Goal: Task Accomplishment & Management: Manage account settings

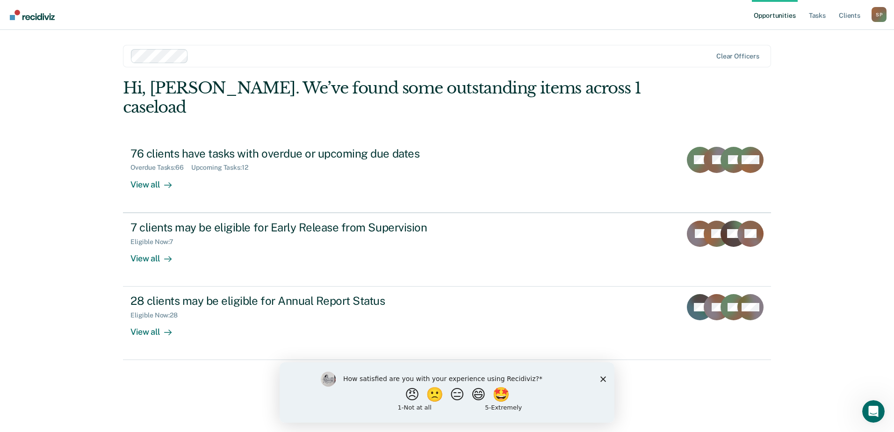
click at [772, 9] on link "Opportunities" at bounding box center [773, 15] width 45 height 30
click at [770, 17] on link "Opportunities" at bounding box center [773, 15] width 45 height 30
click at [775, 13] on link "Opportunities" at bounding box center [773, 15] width 45 height 30
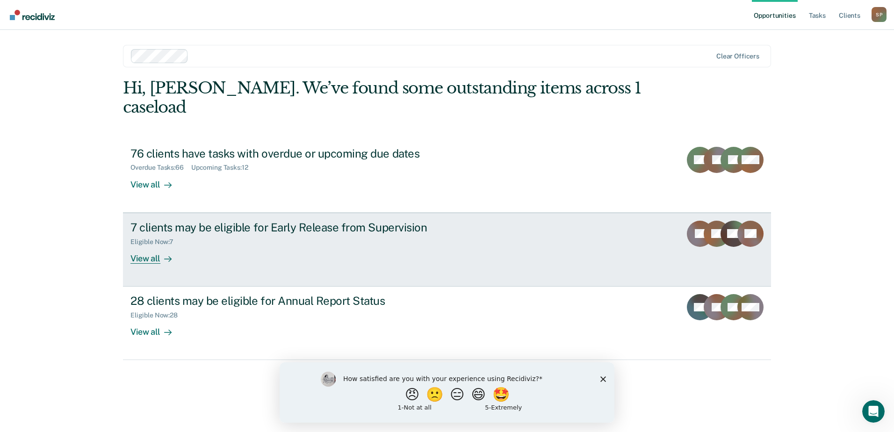
click at [150, 245] on div "View all" at bounding box center [156, 254] width 52 height 18
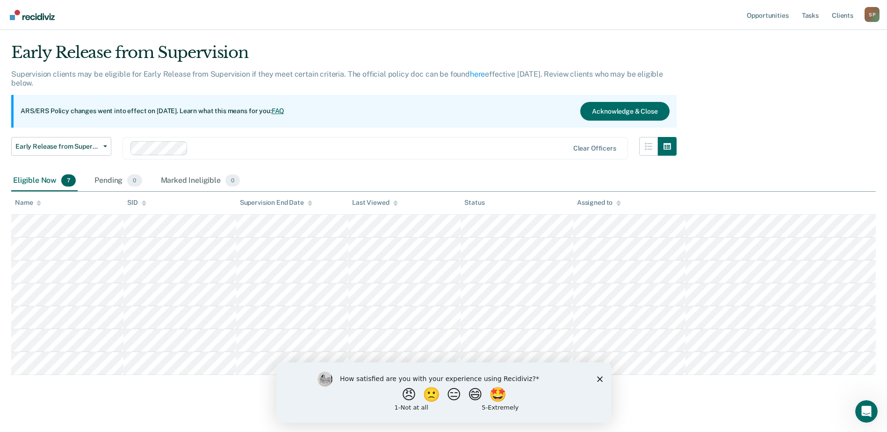
scroll to position [32, 0]
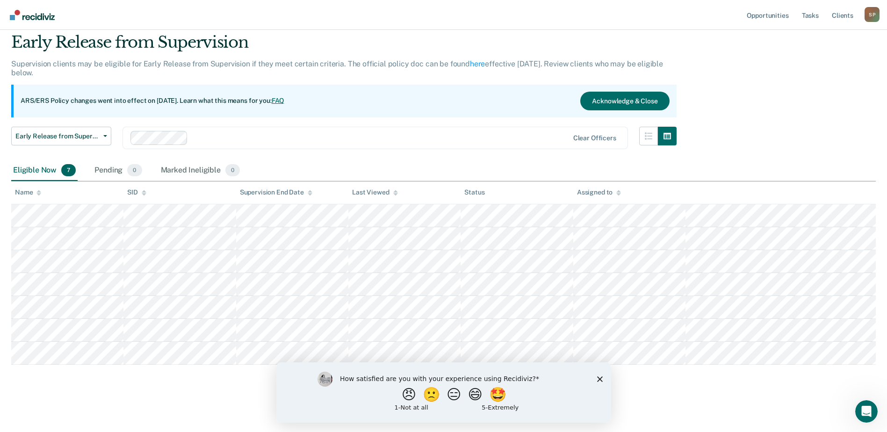
click at [600, 379] on polygon "Close survey" at bounding box center [599, 379] width 6 height 6
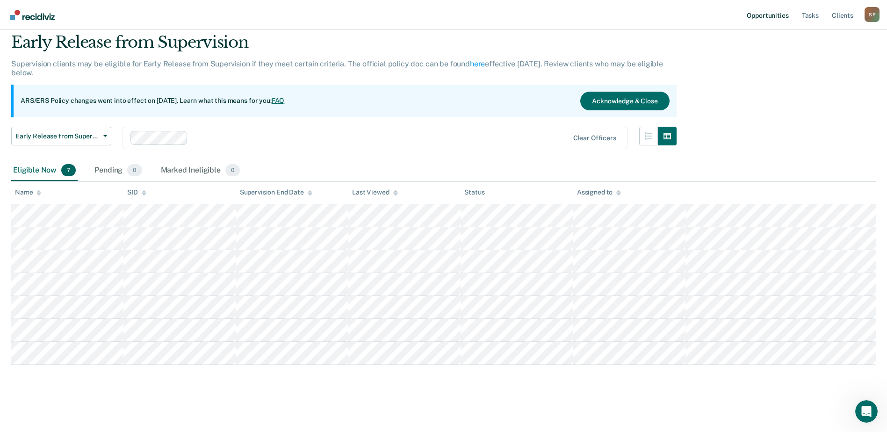
click at [779, 20] on link "Opportunities" at bounding box center [766, 15] width 45 height 30
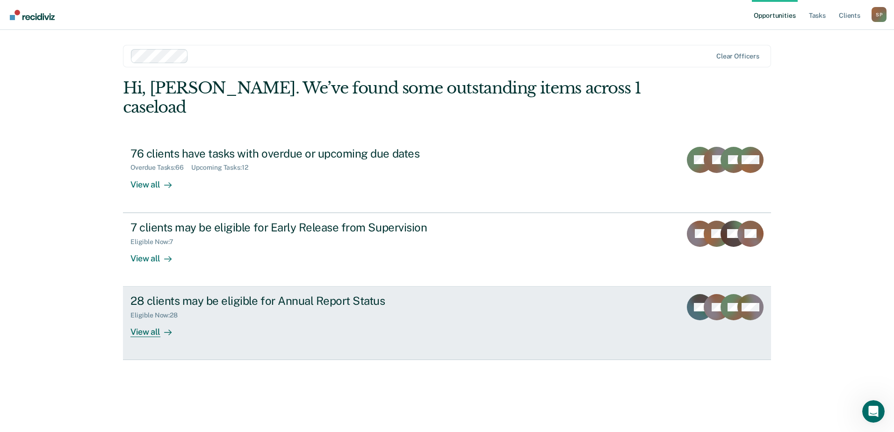
click at [149, 319] on div "View all" at bounding box center [156, 328] width 52 height 18
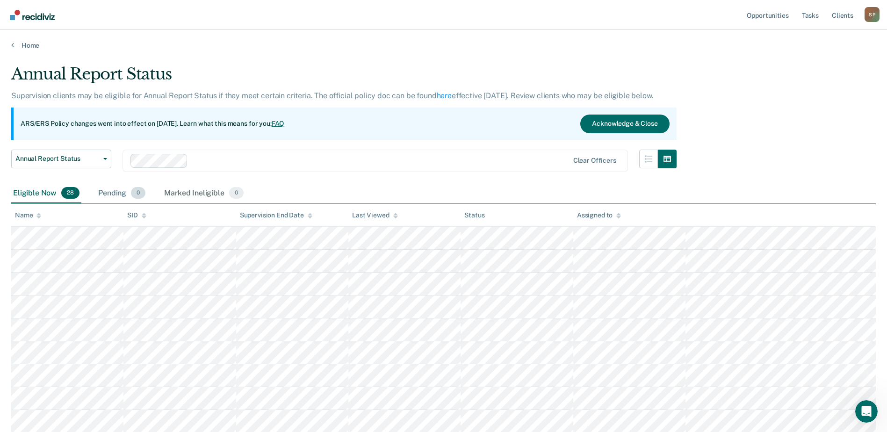
click at [115, 196] on div "Pending 0" at bounding box center [121, 193] width 51 height 21
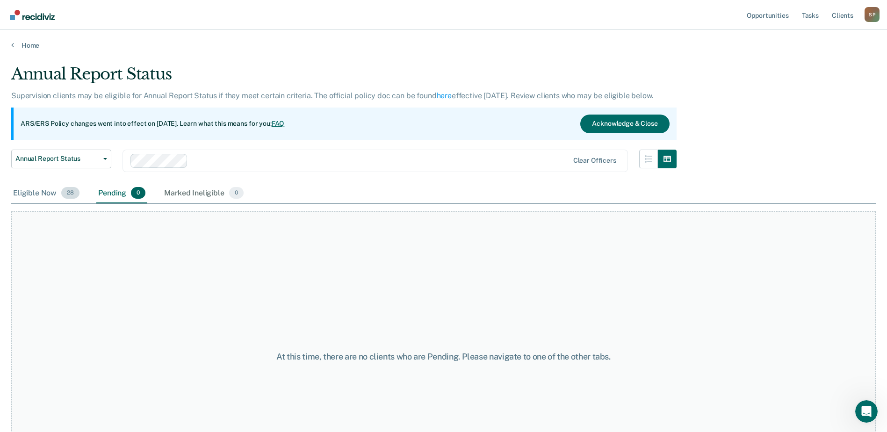
click at [52, 191] on div "Eligible Now 28" at bounding box center [46, 193] width 70 height 21
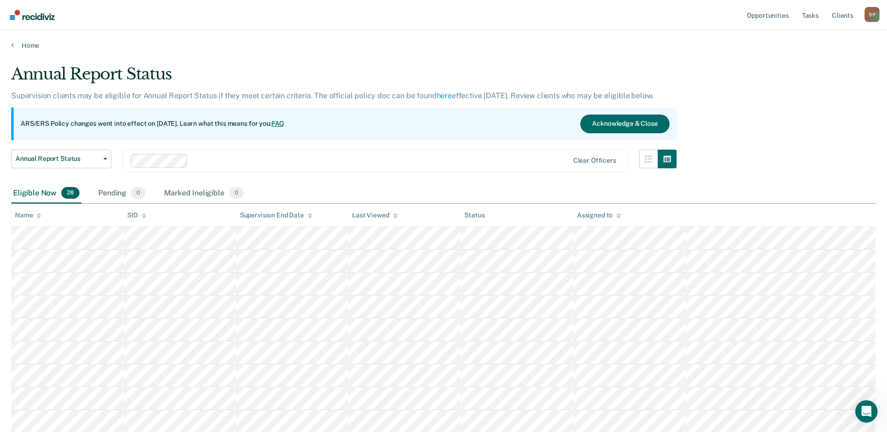
click at [308, 216] on icon at bounding box center [310, 216] width 5 height 6
click at [776, 18] on link "Opportunities" at bounding box center [766, 15] width 45 height 30
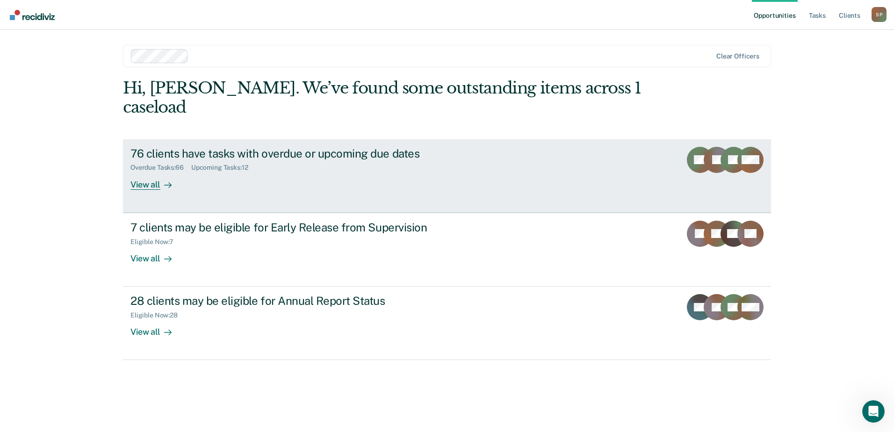
click at [227, 147] on div "76 clients have tasks with overdue or upcoming due dates" at bounding box center [294, 154] width 328 height 14
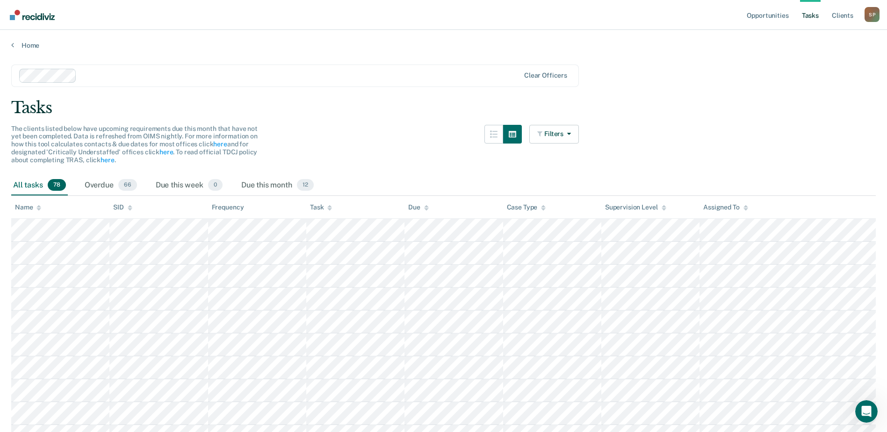
click at [324, 208] on div "Task" at bounding box center [321, 207] width 22 height 8
click at [328, 207] on icon at bounding box center [329, 208] width 5 height 6
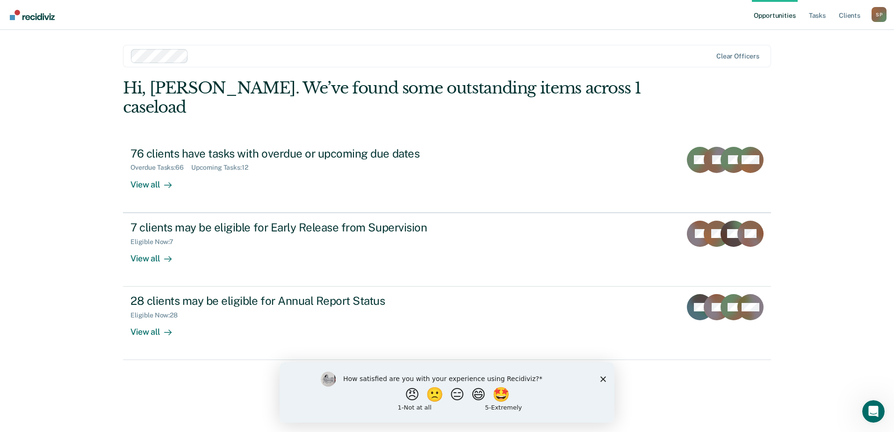
click at [604, 379] on polygon "Close survey" at bounding box center [603, 379] width 6 height 6
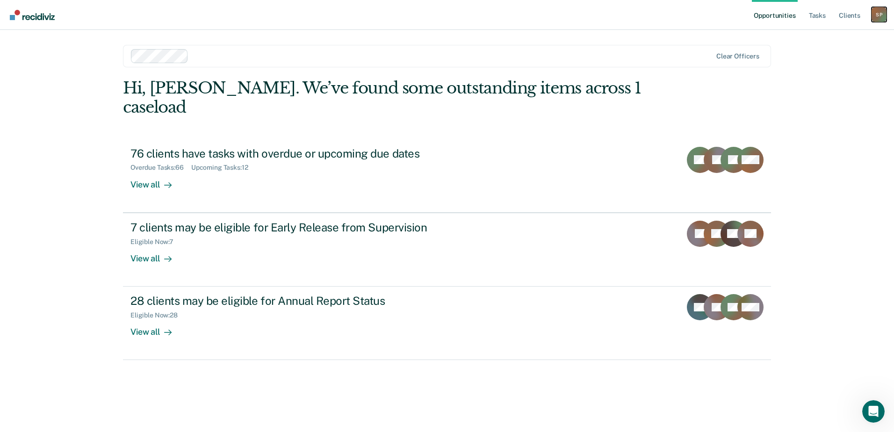
click at [874, 19] on div "S P" at bounding box center [878, 14] width 15 height 15
click at [812, 63] on link "Log Out" at bounding box center [840, 61] width 75 height 8
